Goal: Transaction & Acquisition: Purchase product/service

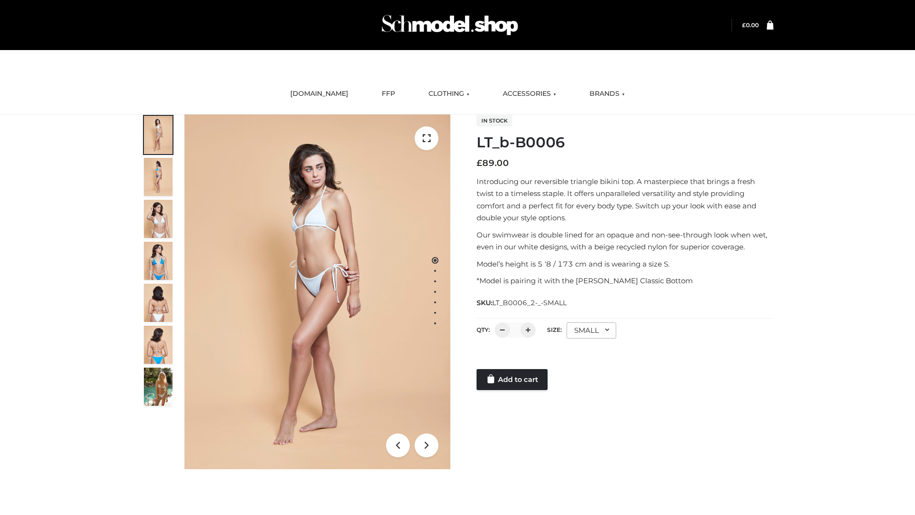
click at [513, 379] on link "Add to cart" at bounding box center [512, 379] width 71 height 21
